Goal: Information Seeking & Learning: Learn about a topic

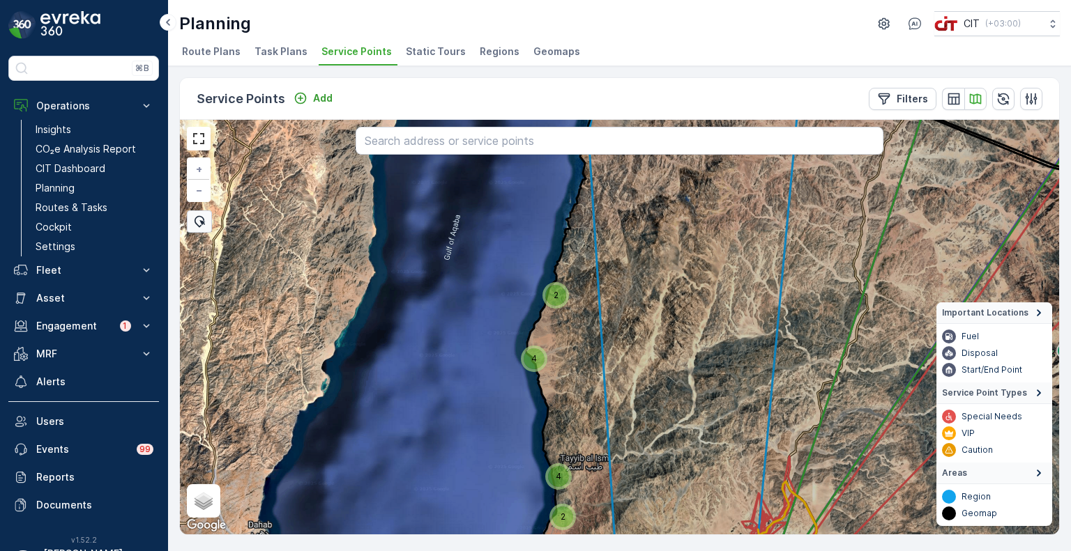
click at [208, 52] on span "Route Plans" at bounding box center [211, 52] width 59 height 14
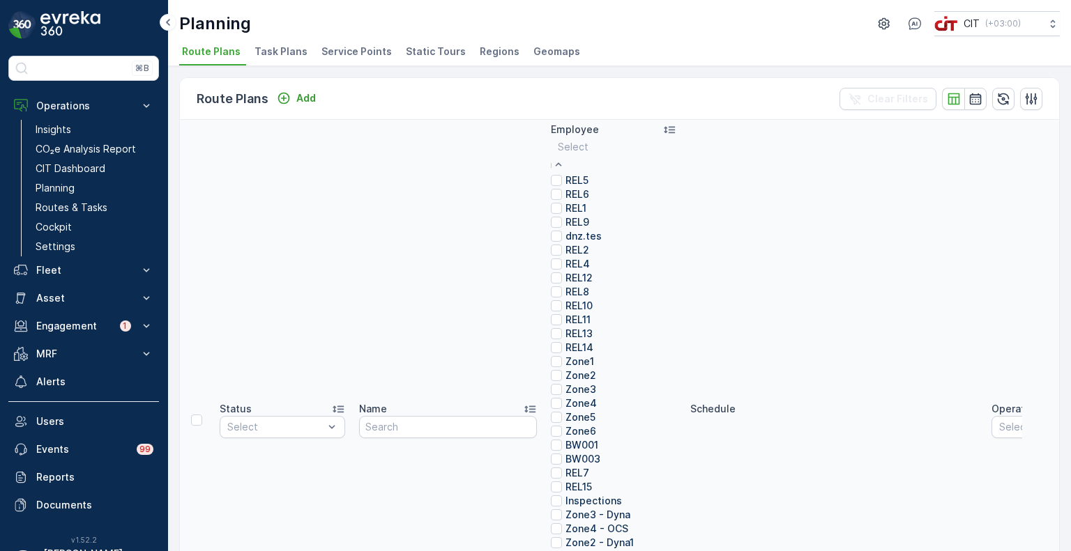
type input "9"
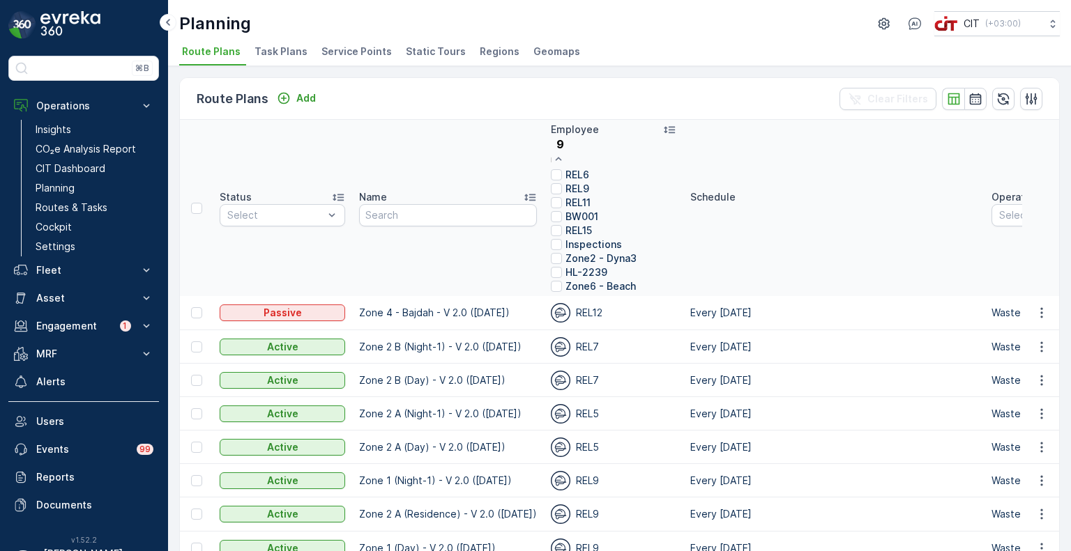
click at [589, 196] on p "REL9" at bounding box center [577, 189] width 24 height 14
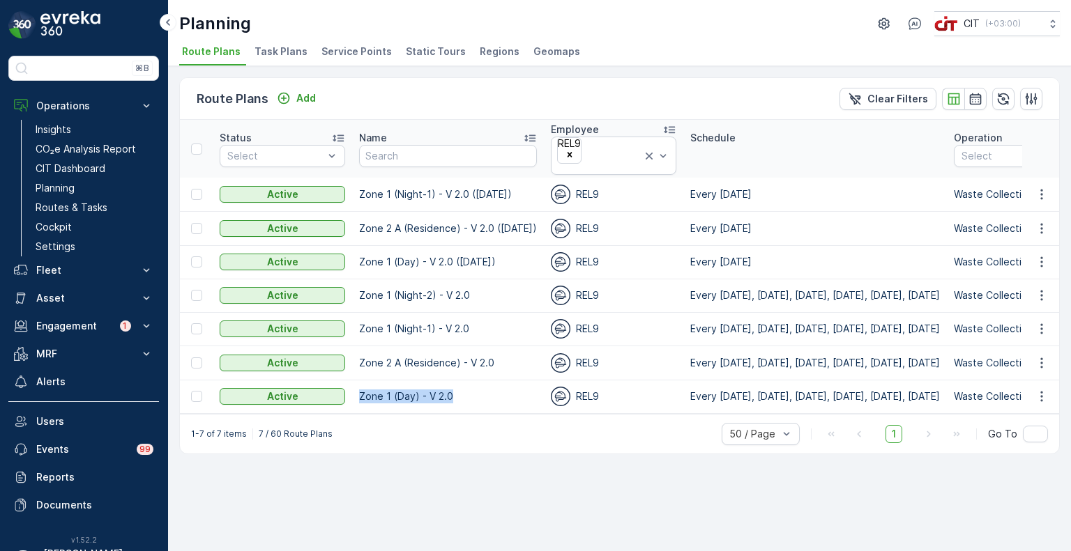
drag, startPoint x: 467, startPoint y: 380, endPoint x: 361, endPoint y: 381, distance: 106.0
click at [361, 390] on p "Zone 1 (Day) - V 2.0" at bounding box center [448, 397] width 178 height 14
copy p "Zone 1 (Day) - V 2.0"
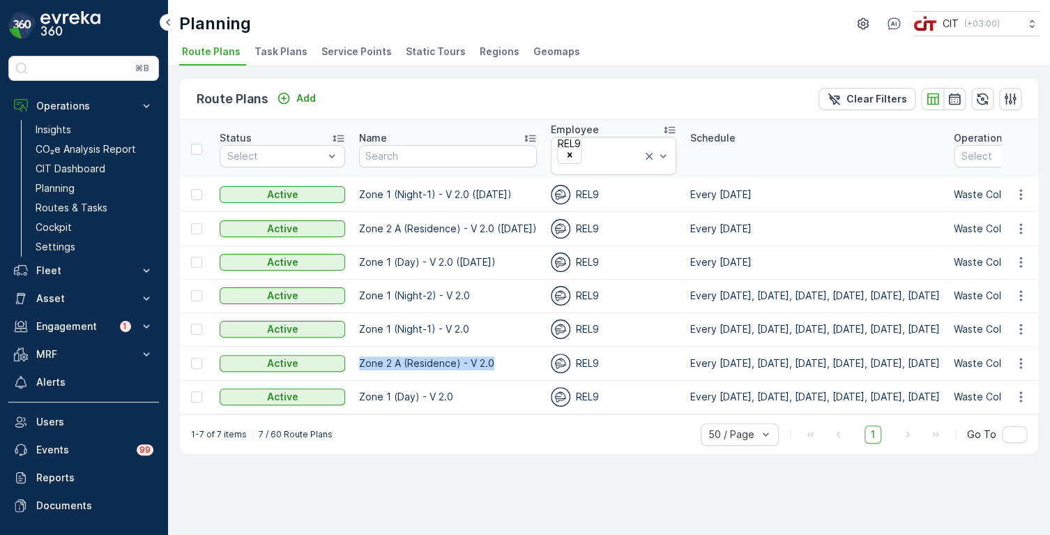
drag, startPoint x: 496, startPoint y: 349, endPoint x: 359, endPoint y: 351, distance: 137.4
click at [359, 356] on p "Zone 2 A (Residence) - V 2.0" at bounding box center [448, 363] width 178 height 14
copy p "Zone 2 A (Residence) - V 2.0"
copy p "Zone 1 (Night-1) - V 2.0"
drag, startPoint x: 475, startPoint y: 317, endPoint x: 359, endPoint y: 310, distance: 116.6
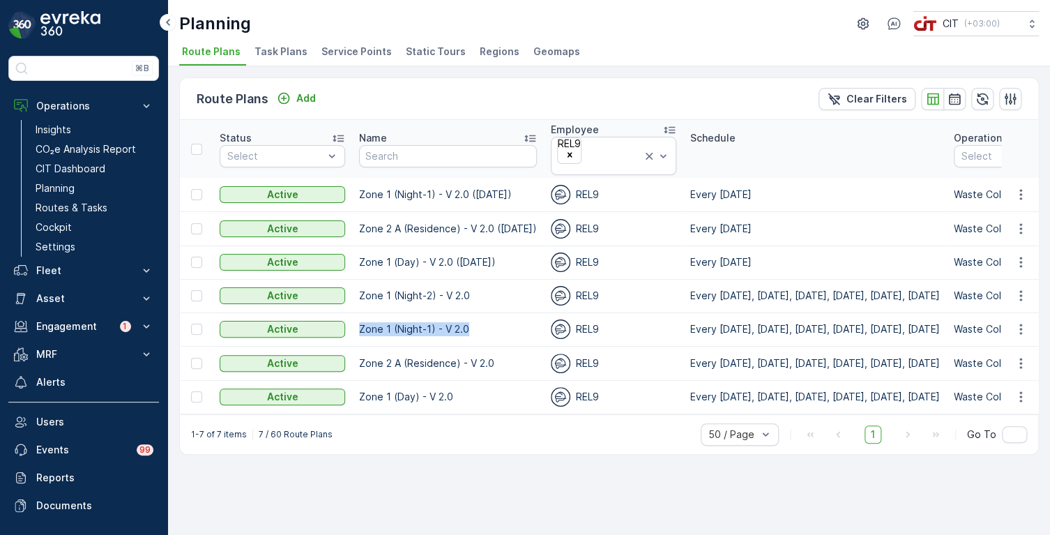
click at [359, 322] on p "Zone 1 (Night-1) - V 2.0" at bounding box center [448, 329] width 178 height 14
drag, startPoint x: 478, startPoint y: 278, endPoint x: 360, endPoint y: 287, distance: 118.8
click at [360, 287] on td "Zone 1 (Night-2) - V 2.0" at bounding box center [448, 295] width 192 height 33
copy p "Zone 1 (Night-2) - V 2.0"
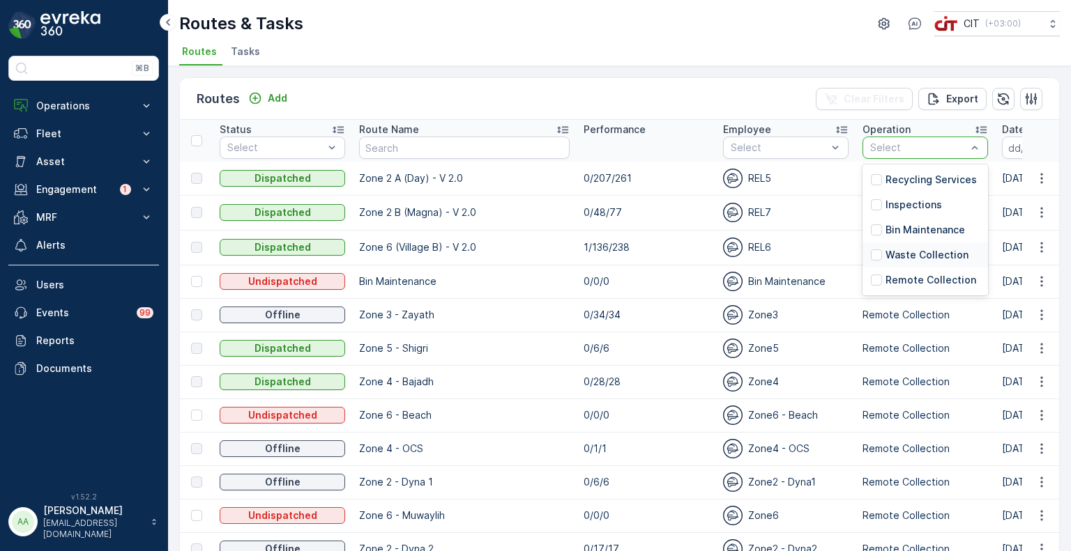
click at [885, 251] on p "Waste Collection" at bounding box center [926, 255] width 83 height 14
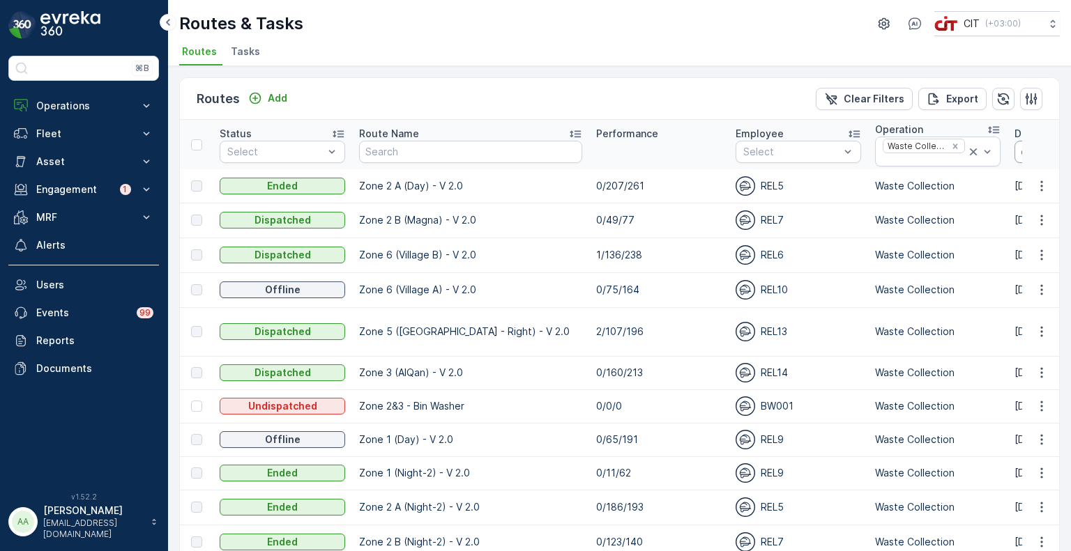
click at [1016, 156] on input at bounding box center [1062, 152] width 96 height 22
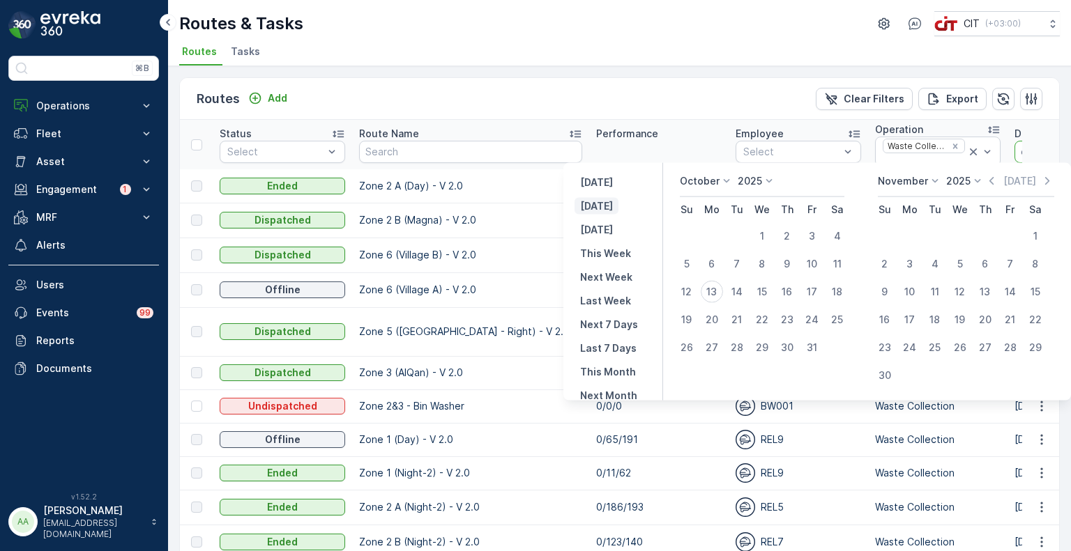
click at [604, 202] on p "[DATE]" at bounding box center [596, 206] width 33 height 14
type input "[DATE]"
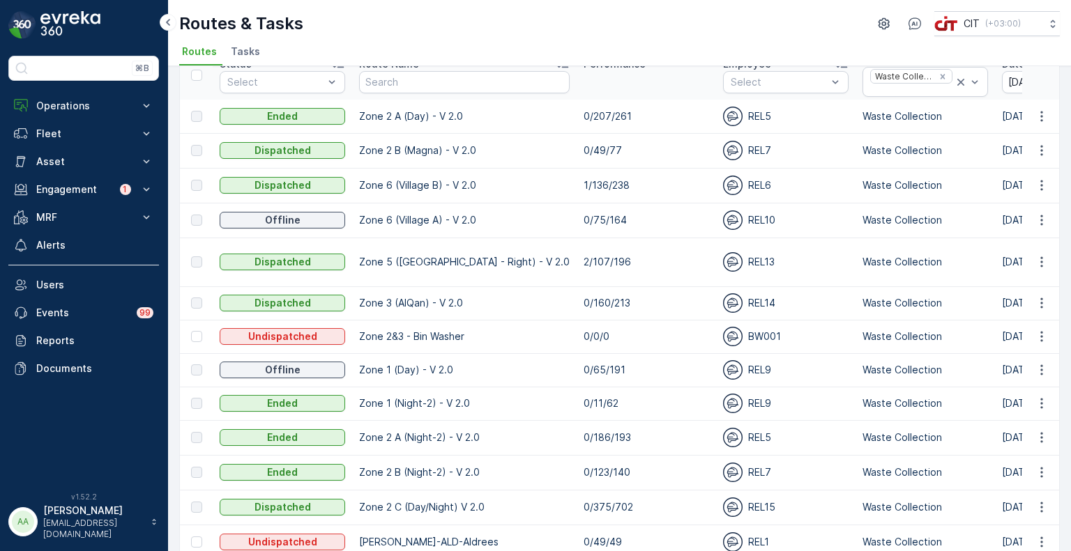
scroll to position [47, 0]
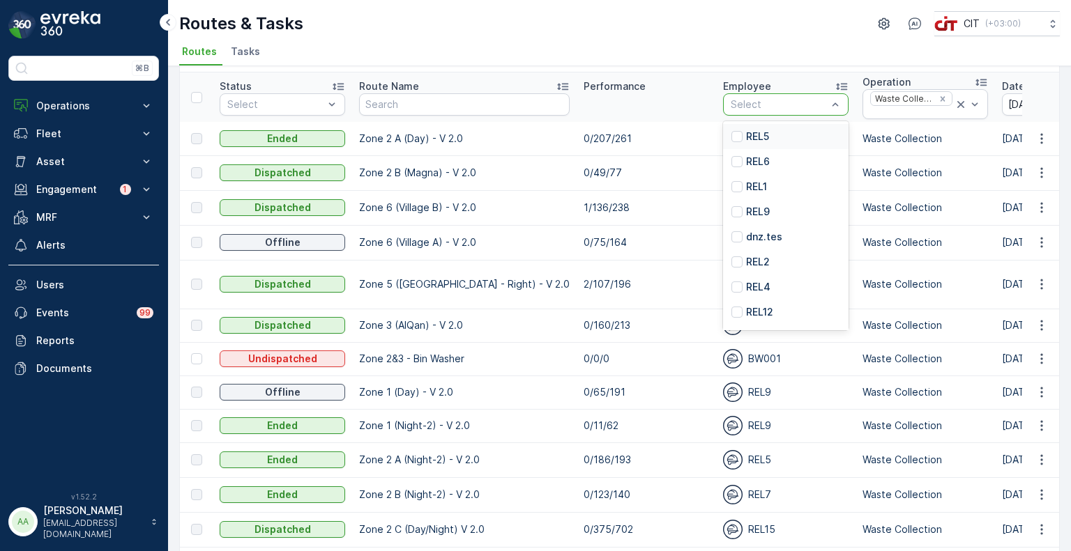
type input "9"
click at [746, 158] on p "REL9" at bounding box center [758, 162] width 24 height 14
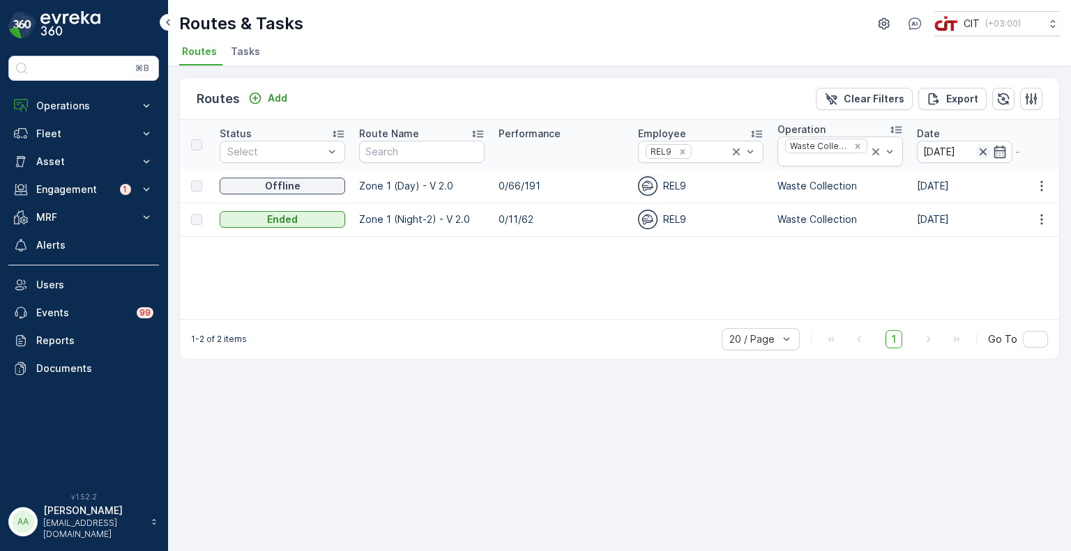
click at [982, 150] on icon "button" at bounding box center [982, 151] width 7 height 7
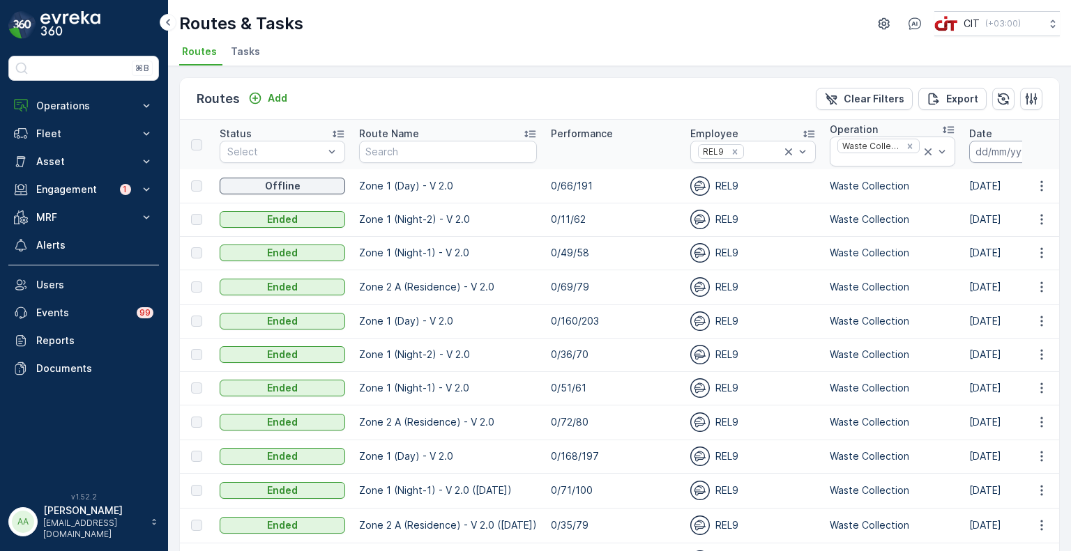
click at [973, 144] on input at bounding box center [1017, 152] width 96 height 22
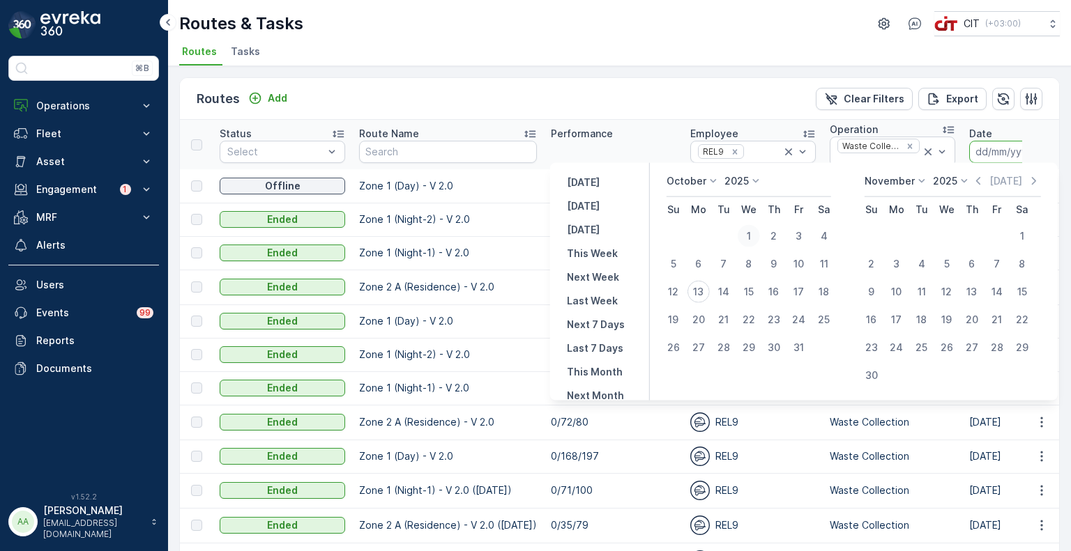
click at [756, 232] on div "1" at bounding box center [749, 236] width 22 height 22
type input "[DATE]"
click at [678, 292] on div "12" at bounding box center [673, 292] width 22 height 22
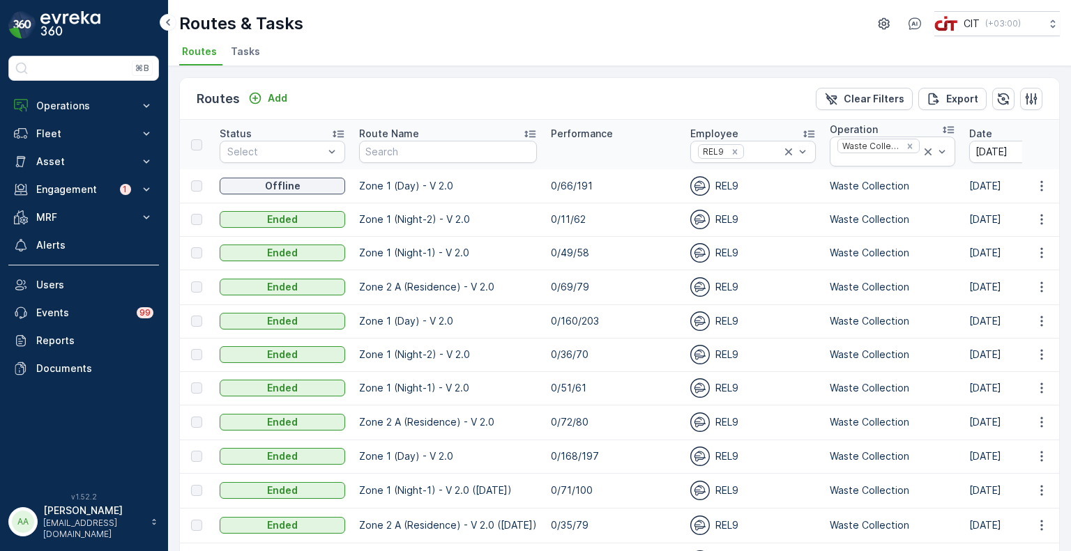
type input "[DATE]"
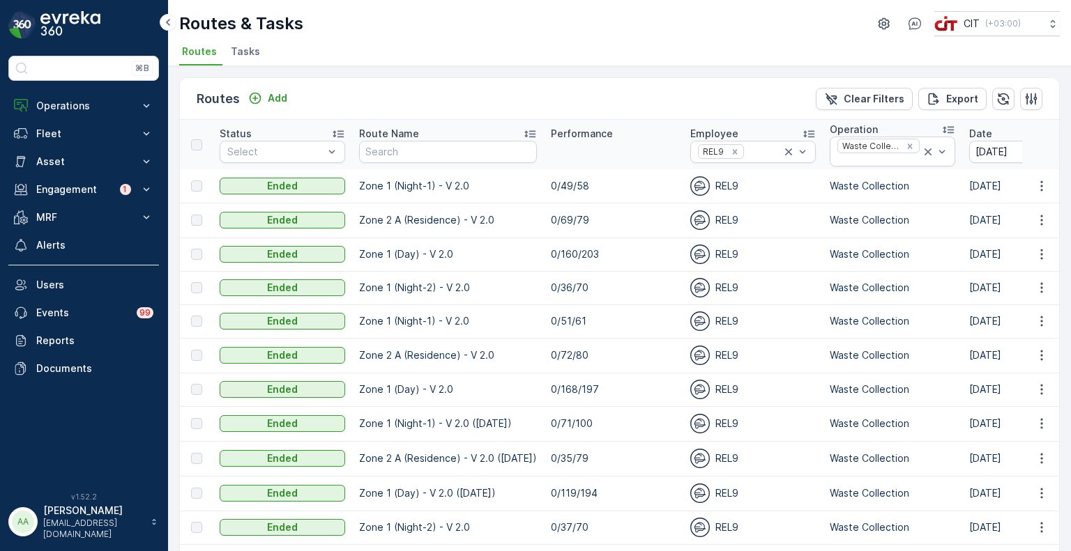
click at [485, 491] on p "Zone 1 (Day) - V 2.0 ([DATE])" at bounding box center [448, 494] width 178 height 14
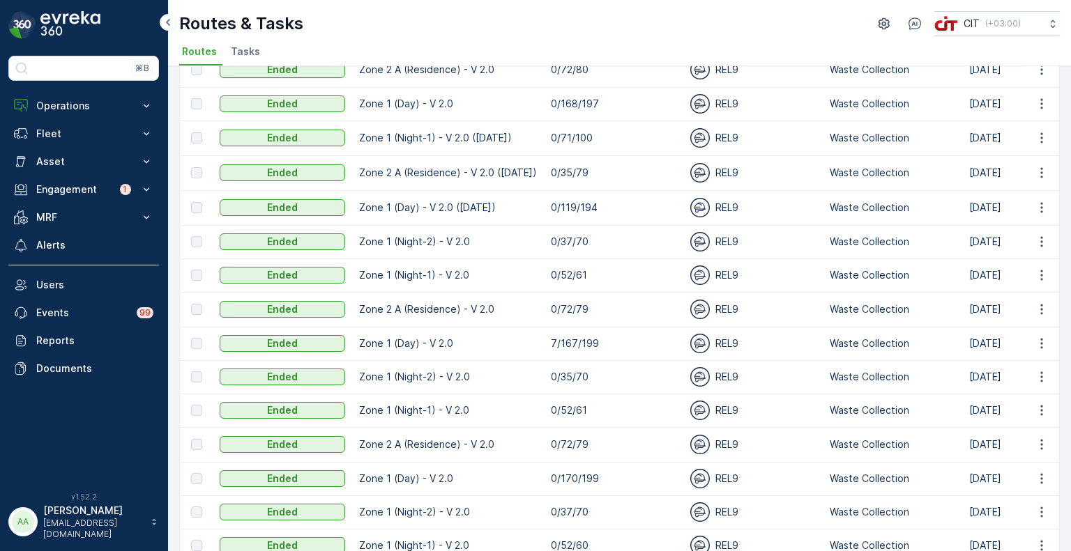
scroll to position [349, 0]
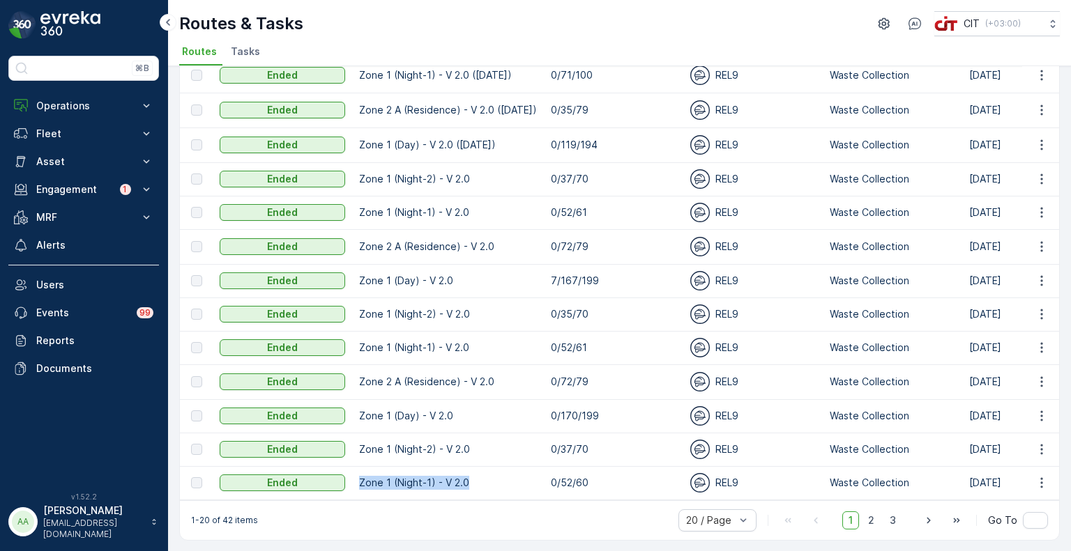
drag, startPoint x: 482, startPoint y: 485, endPoint x: 358, endPoint y: 487, distance: 123.4
click at [358, 487] on td "Zone 1 (Night-1) - V 2.0" at bounding box center [448, 482] width 192 height 33
copy p "Zone 1 (Night-1) - V 2.0"
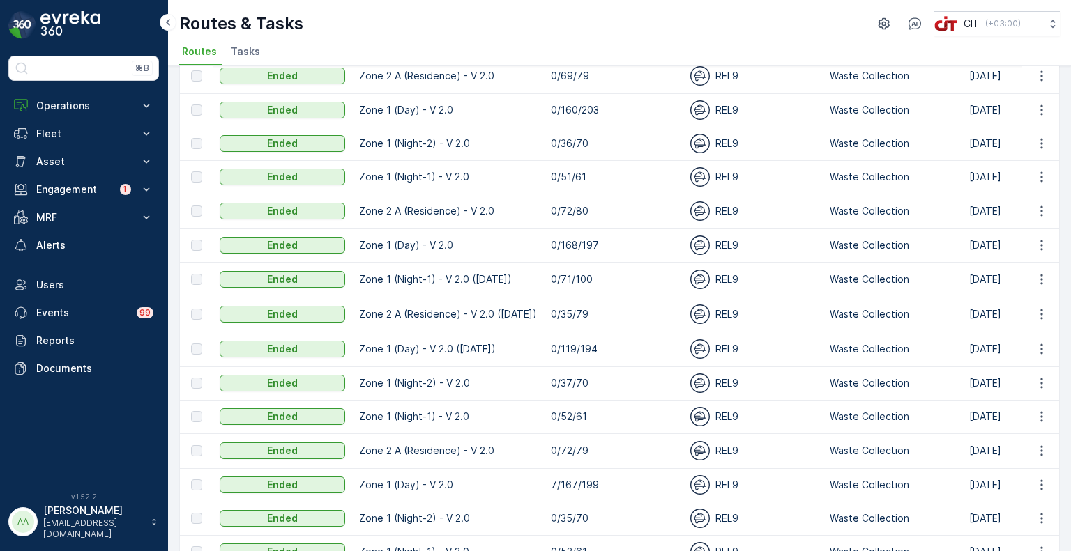
scroll to position [0, 0]
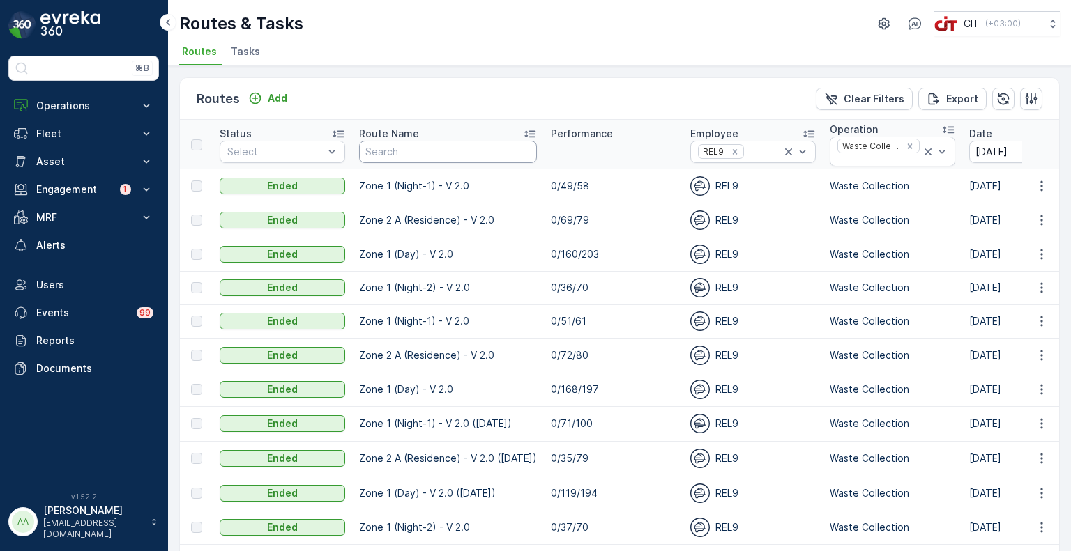
click at [434, 158] on input "text" at bounding box center [448, 152] width 178 height 22
paste input "Zone 1 (Day) - V 2.0"
type input "Zone 1 (Day) - V 2.0"
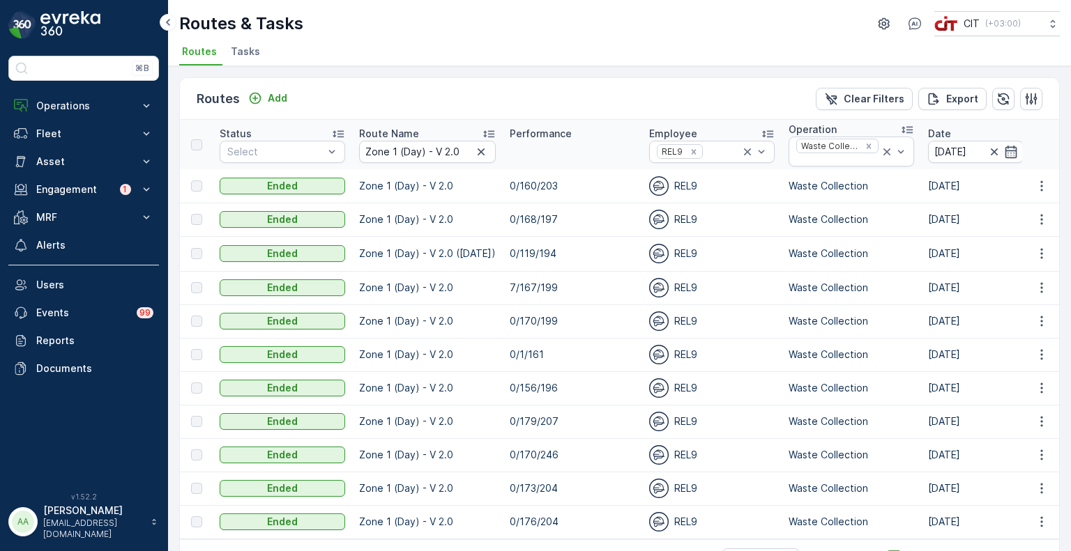
scroll to position [43, 0]
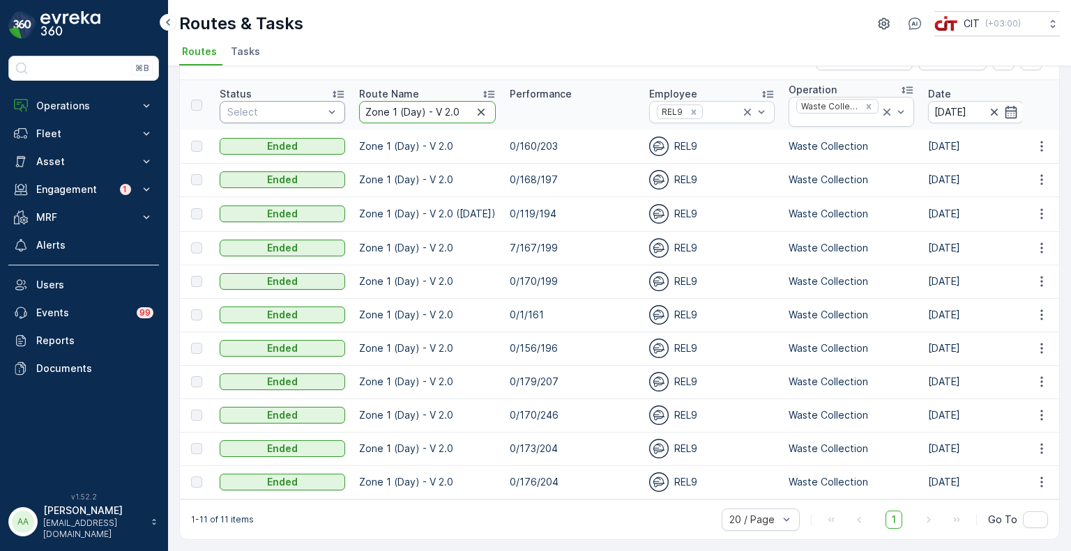
drag, startPoint x: 462, startPoint y: 109, endPoint x: 312, endPoint y: 109, distance: 149.9
paste input "2 A (Residence"
type input "Zone 2 A (Residence) - V 2.0"
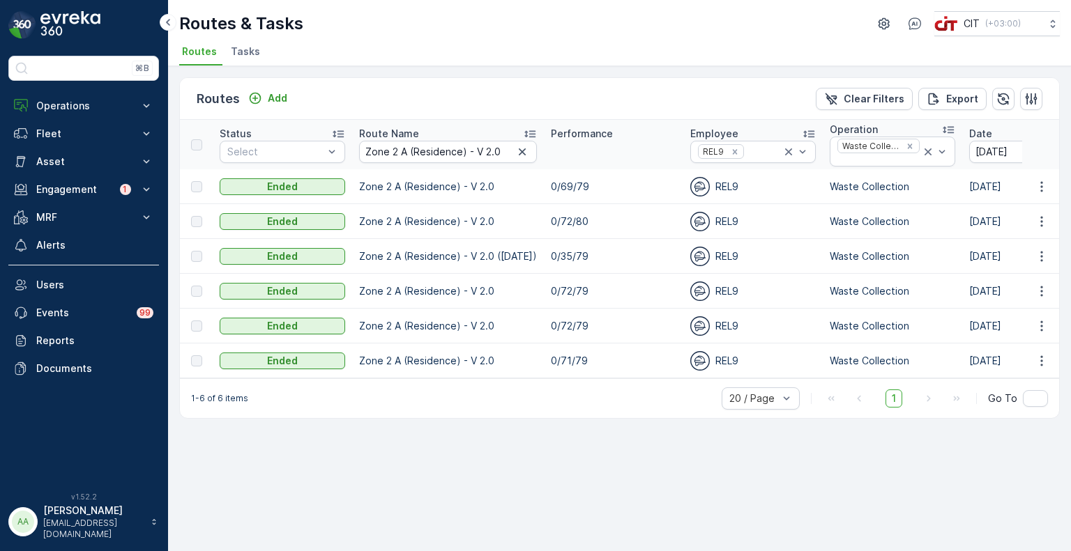
click at [940, 469] on div "Routes Add Clear Filters Export Status Select Route Name Zone 2 A (Residence) -…" at bounding box center [619, 308] width 903 height 485
click at [515, 150] on icon "button" at bounding box center [522, 152] width 14 height 14
paste input "Zone 1 (Night-1) - V 2.0"
type input "Zone 1 (Night-1) - V 2.0"
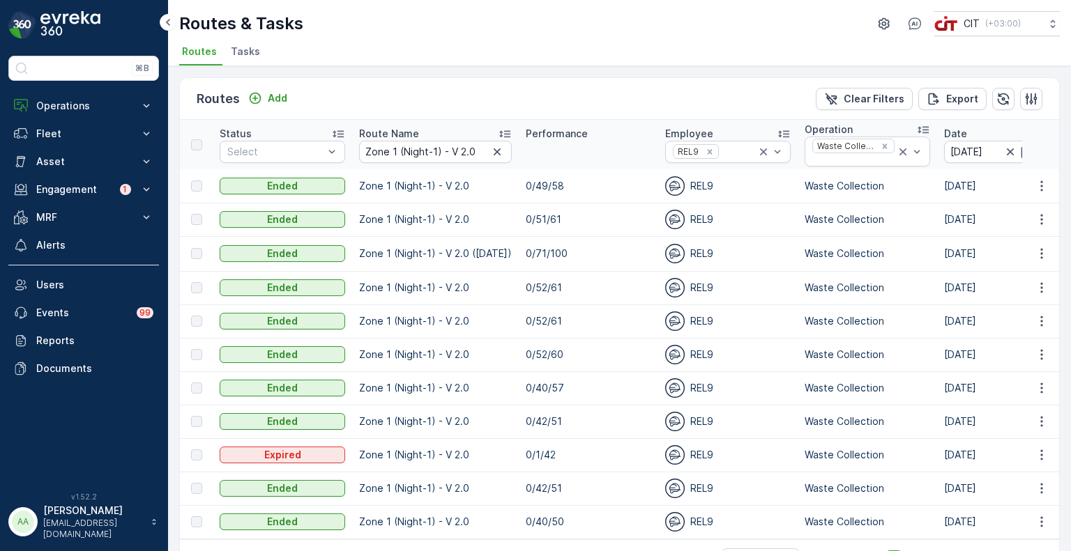
scroll to position [43, 0]
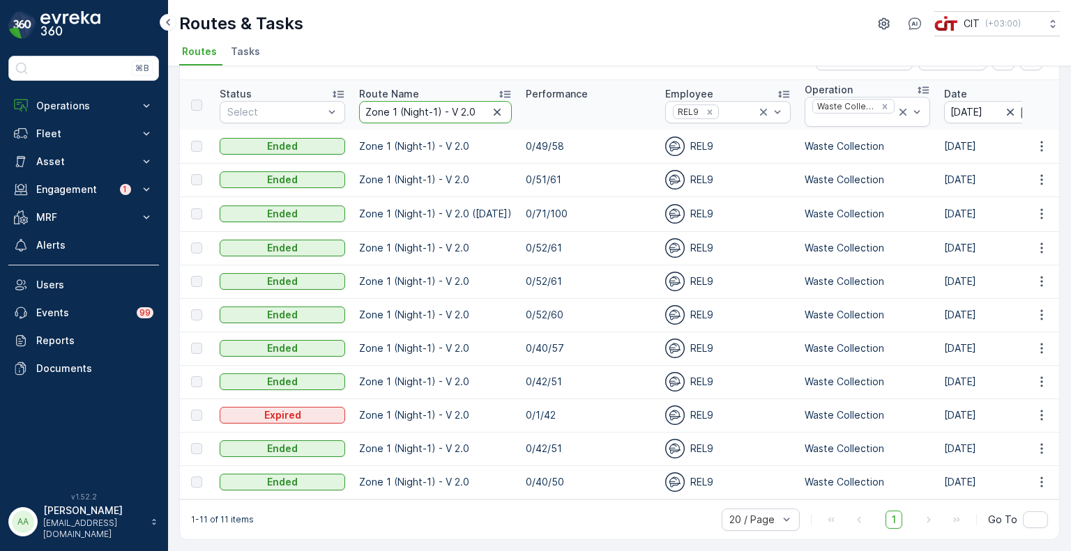
drag, startPoint x: 476, startPoint y: 112, endPoint x: 357, endPoint y: 111, distance: 119.2
click at [357, 111] on th "Route Name Zone 1 (Night-1) - V 2.0" at bounding box center [435, 104] width 167 height 49
paste input "2"
type input "Zone 1 (Night-2) - V 2.0"
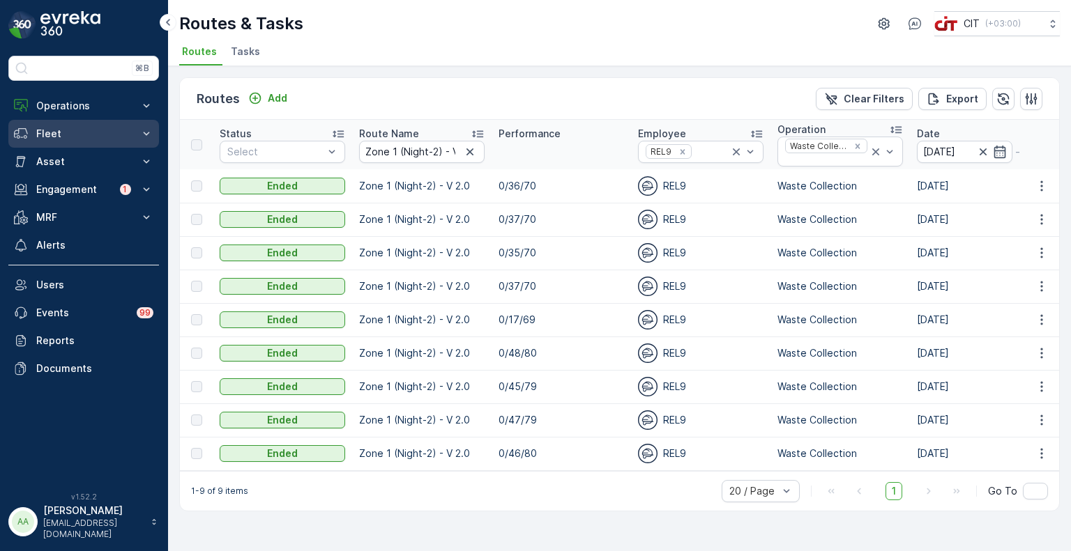
click at [55, 133] on p "Fleet" at bounding box center [83, 134] width 95 height 14
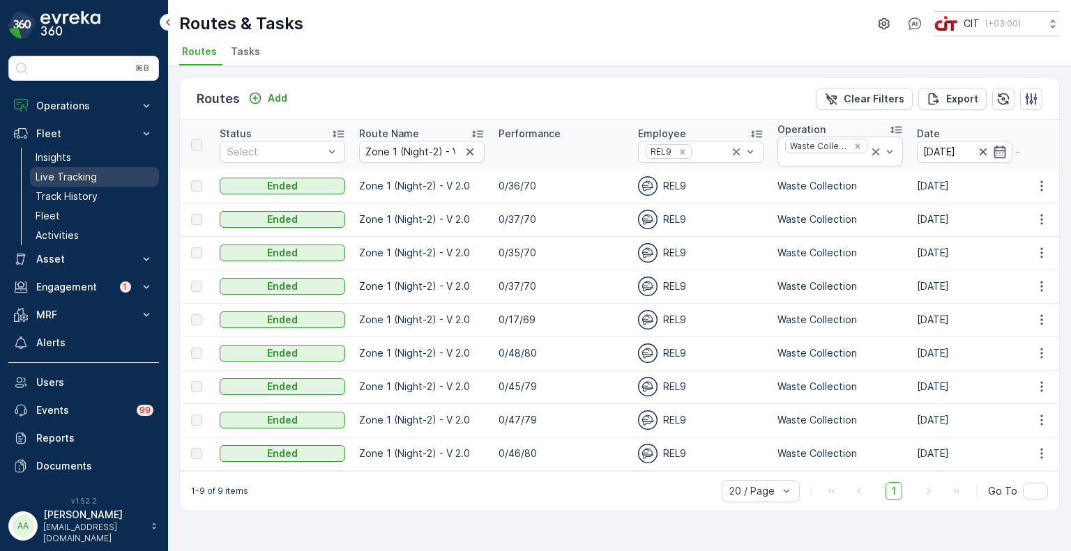
click at [62, 175] on p "Live Tracking" at bounding box center [66, 177] width 61 height 14
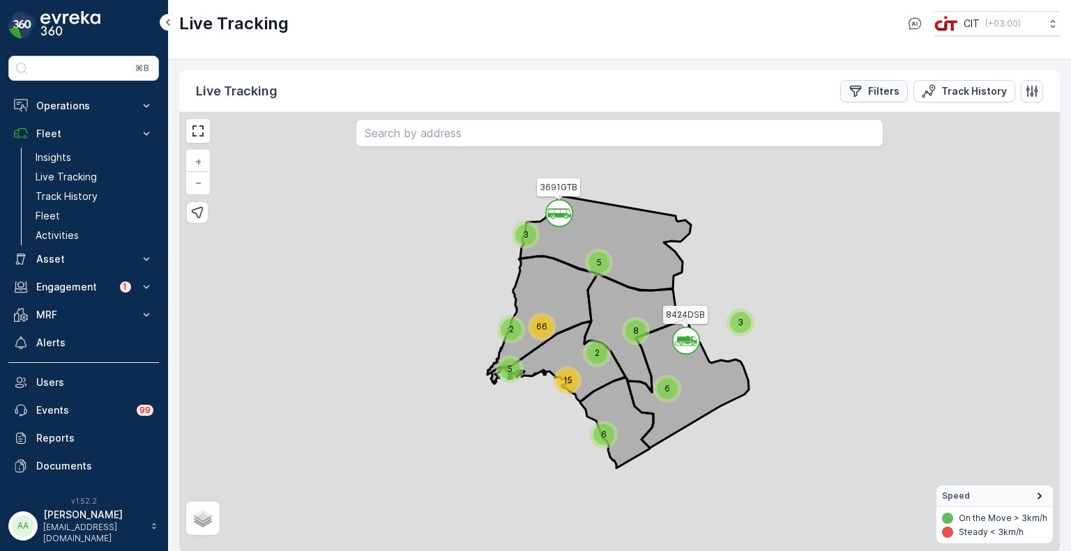
click at [878, 96] on p "Filters" at bounding box center [883, 91] width 31 height 14
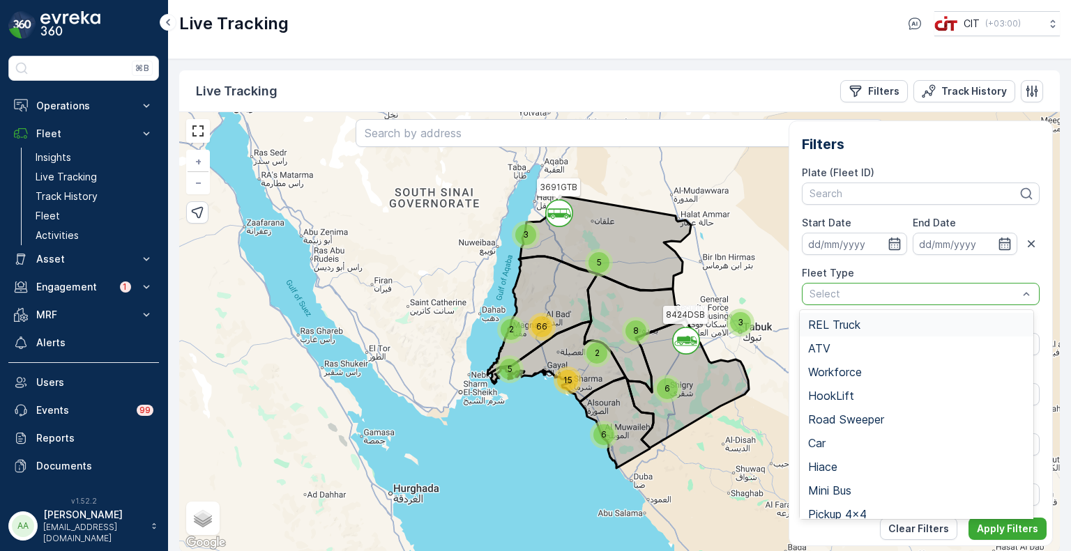
click at [851, 321] on span "REL Truck" at bounding box center [834, 325] width 52 height 13
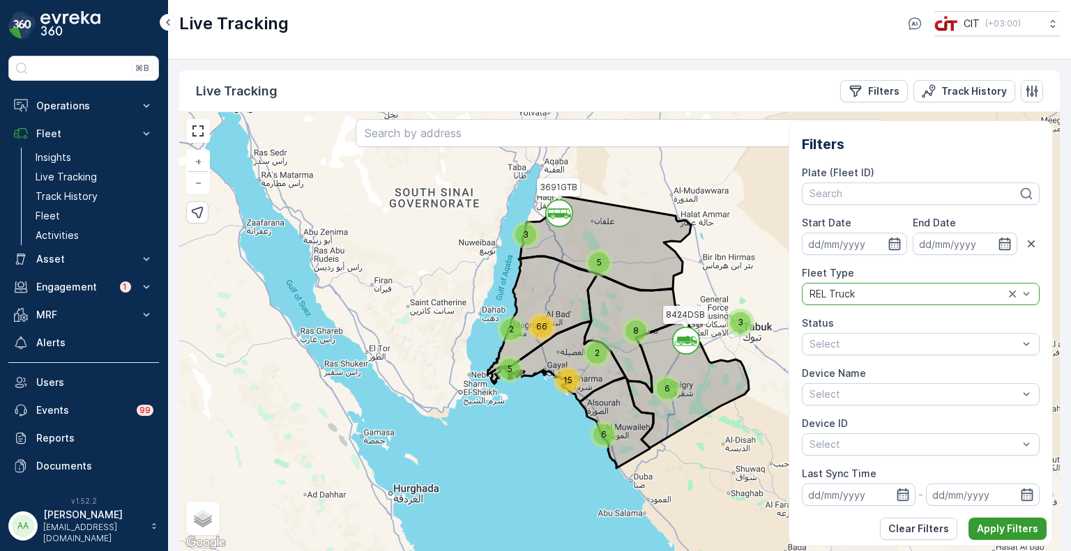
click at [1001, 532] on p "Apply Filters" at bounding box center [1007, 529] width 61 height 14
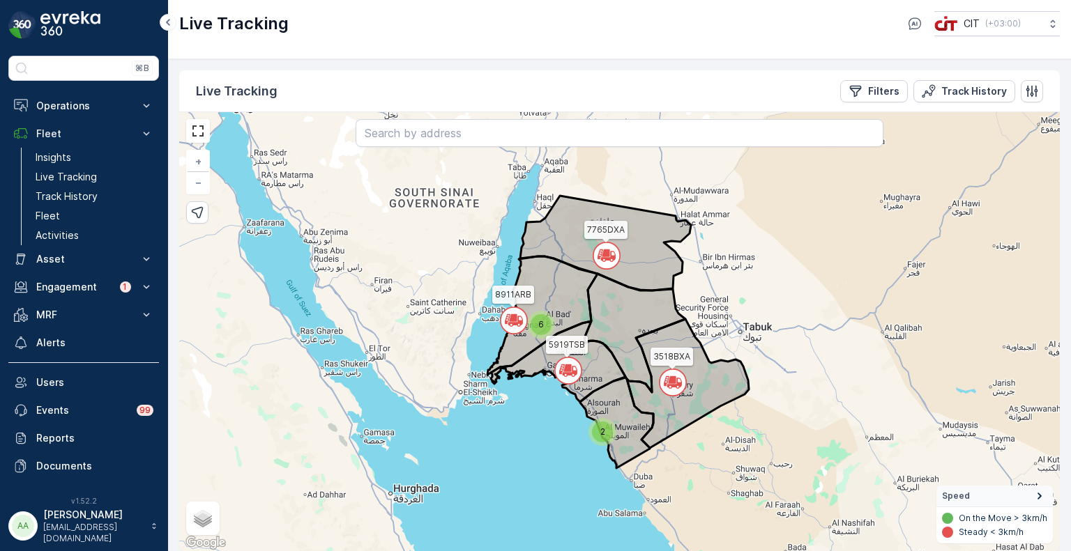
click at [542, 317] on div "6" at bounding box center [541, 324] width 21 height 21
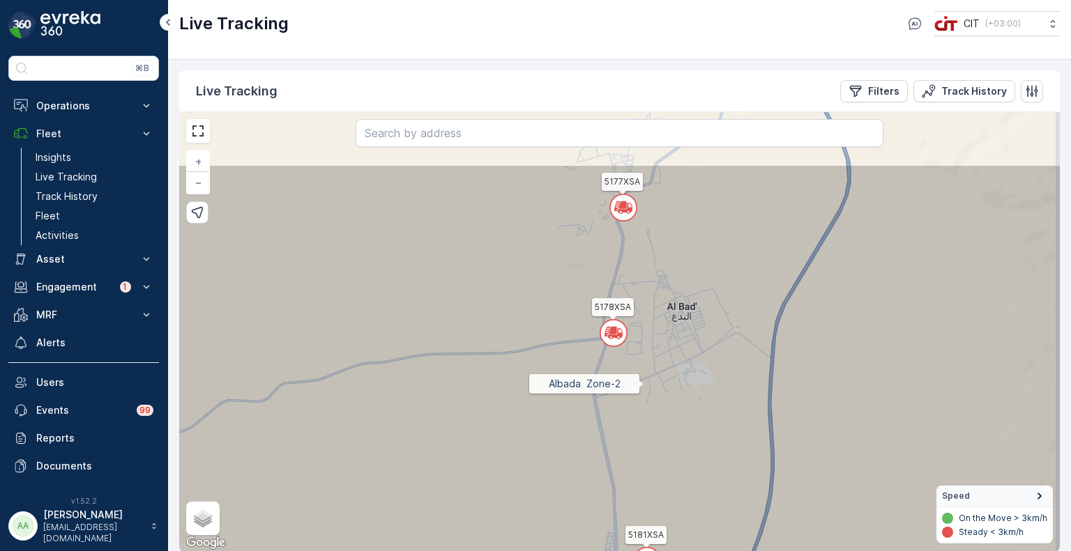
drag, startPoint x: 655, startPoint y: 292, endPoint x: 643, endPoint y: 383, distance: 91.4
click at [643, 383] on icon at bounding box center [605, 430] width 1057 height 532
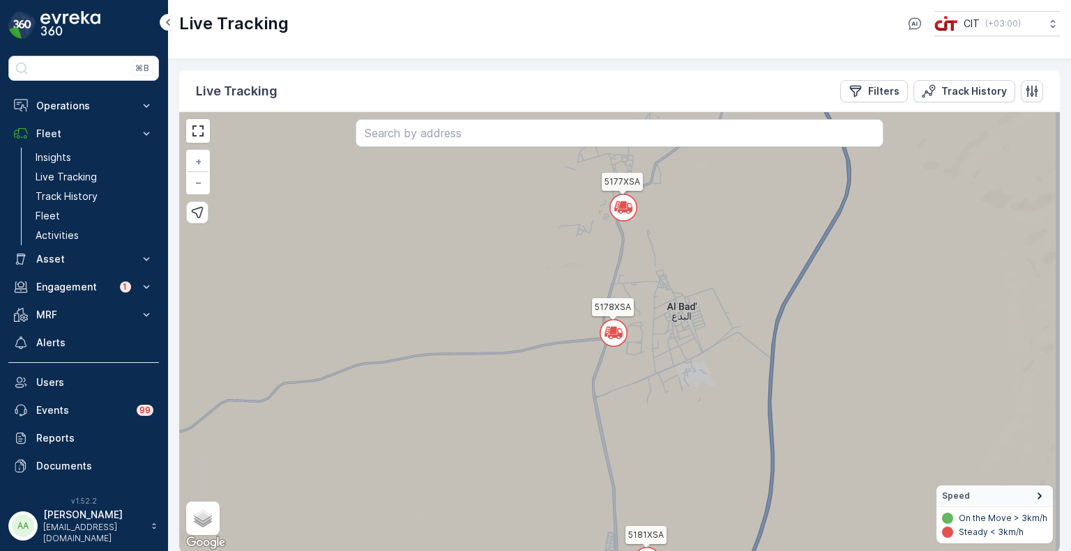
click at [626, 202] on icon at bounding box center [622, 205] width 7 height 6
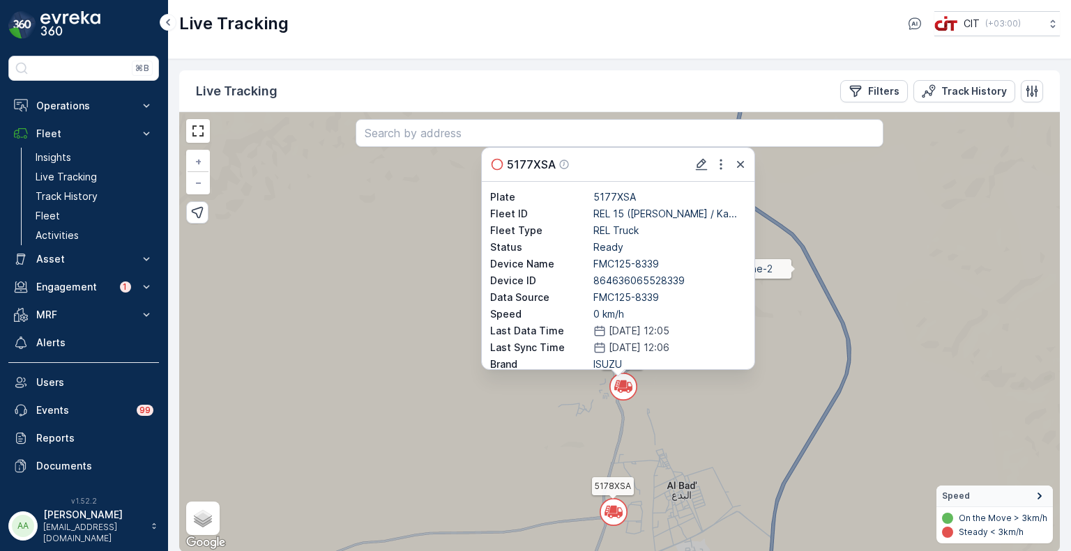
click at [795, 268] on icon at bounding box center [617, 332] width 1057 height 532
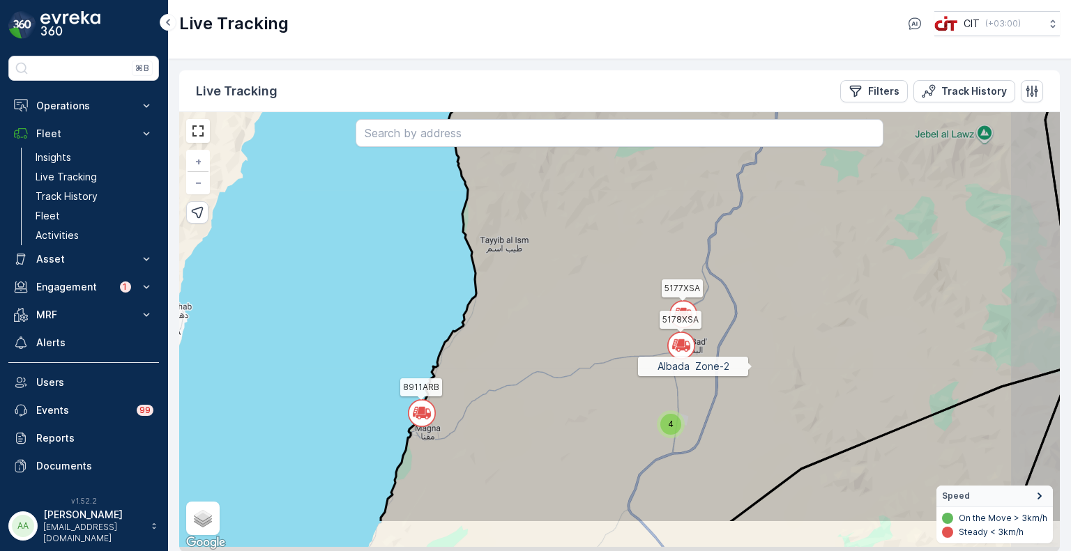
drag, startPoint x: 793, startPoint y: 460, endPoint x: 726, endPoint y: 328, distance: 147.5
click at [726, 328] on icon at bounding box center [747, 258] width 737 height 532
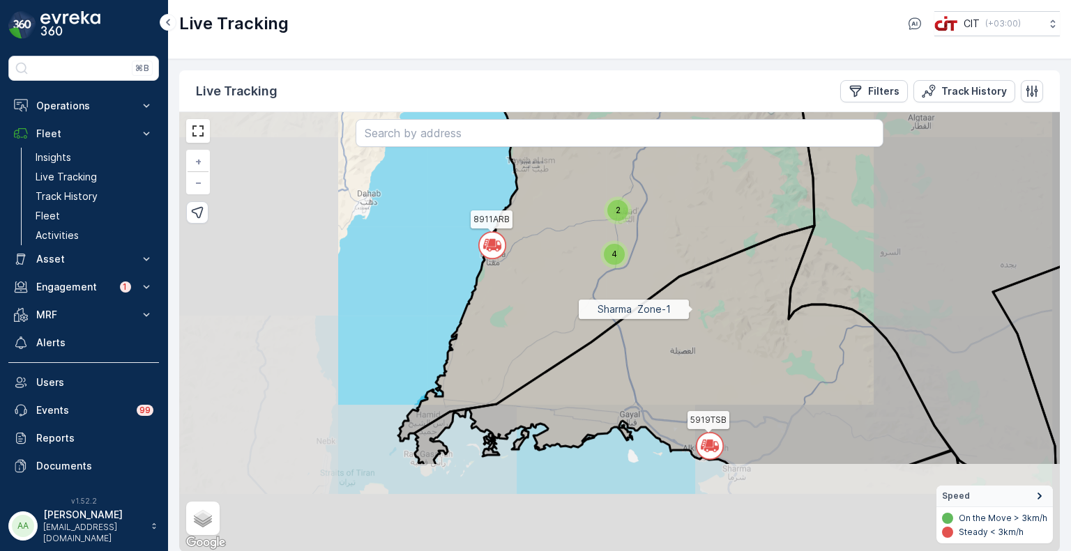
drag, startPoint x: 778, startPoint y: 428, endPoint x: 688, endPoint y: 303, distance: 153.8
click at [688, 303] on icon at bounding box center [682, 346] width 537 height 241
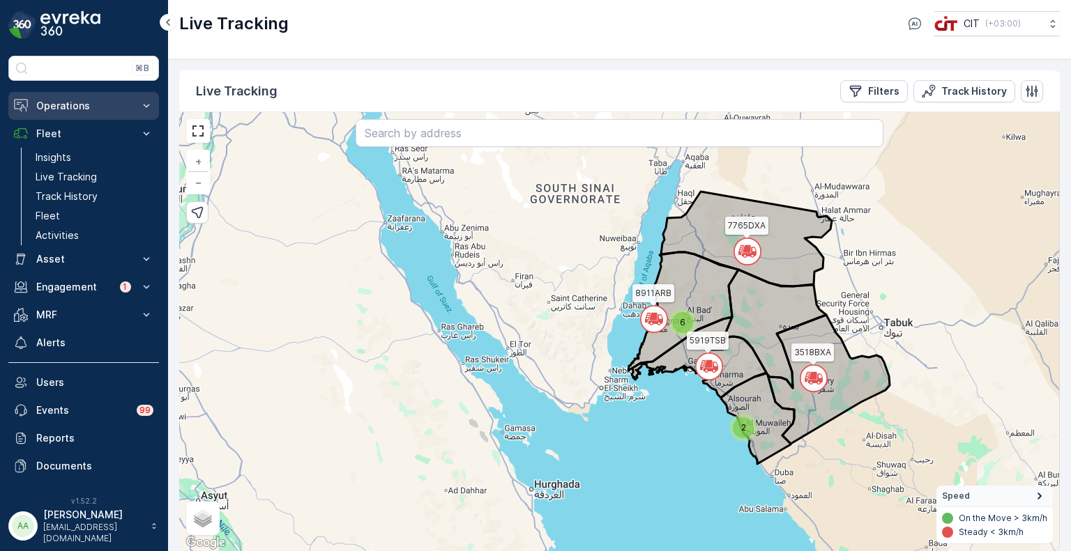
click at [49, 105] on p "Operations" at bounding box center [83, 106] width 95 height 14
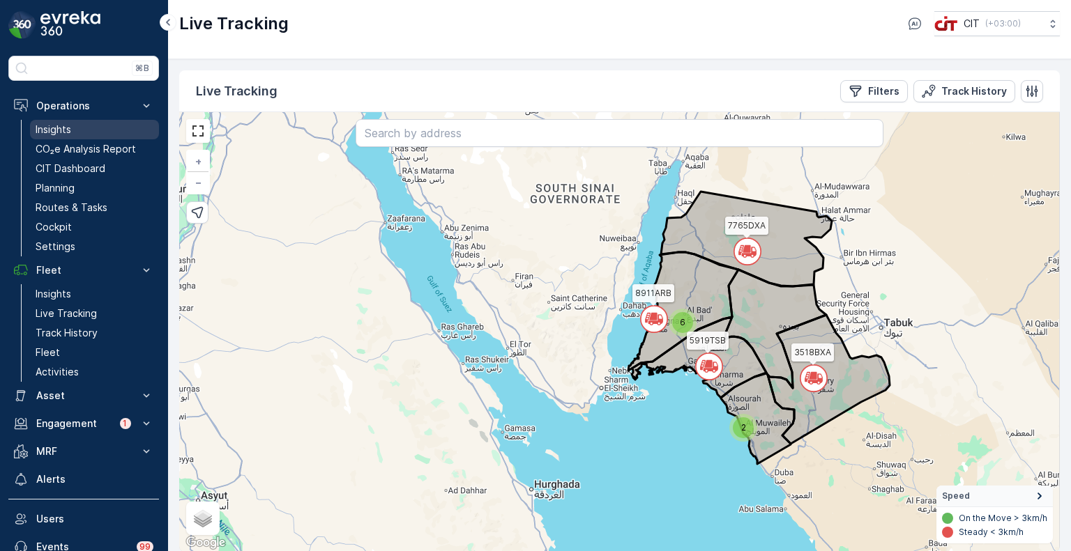
click at [68, 128] on p "Insights" at bounding box center [54, 130] width 36 height 14
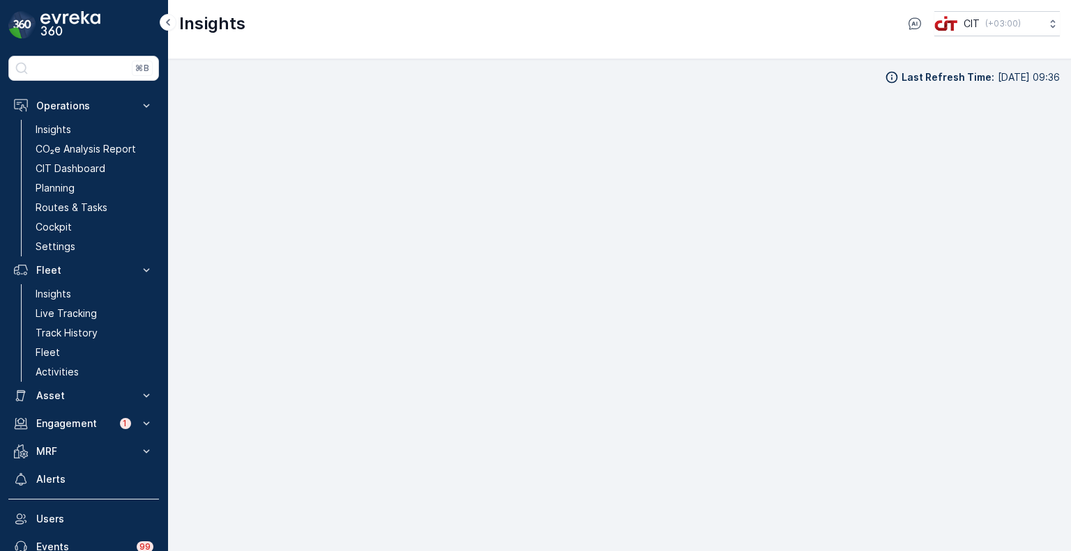
scroll to position [11, 0]
click at [487, 61] on div "Last Refresh Time : [DATE] 09:36" at bounding box center [619, 66] width 881 height 14
click at [68, 185] on p "Planning" at bounding box center [55, 188] width 39 height 14
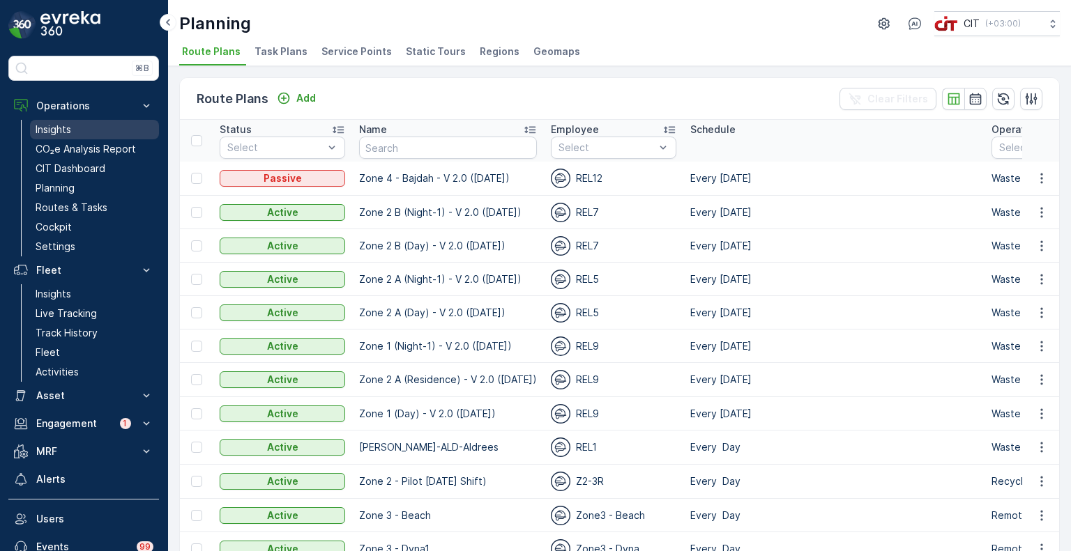
click at [66, 130] on p "Insights" at bounding box center [54, 130] width 36 height 14
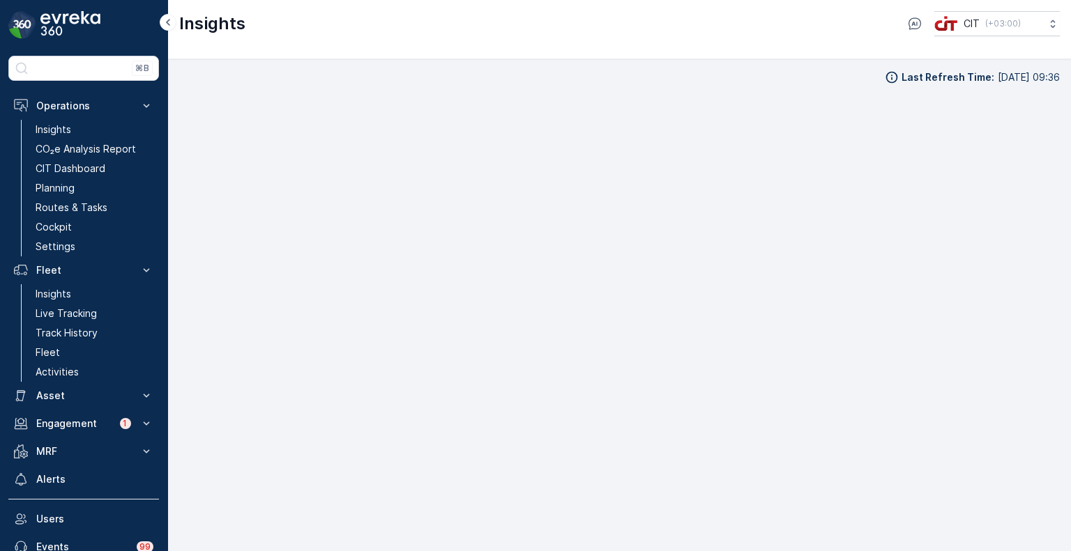
scroll to position [11, 0]
